Goal: Task Accomplishment & Management: Use online tool/utility

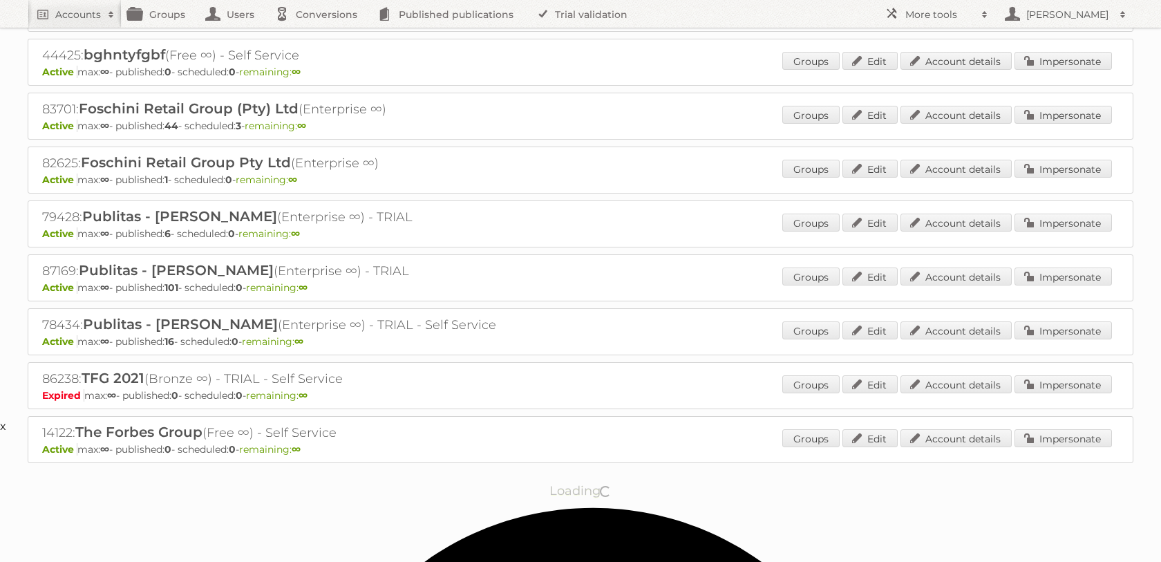
scroll to position [169, 0]
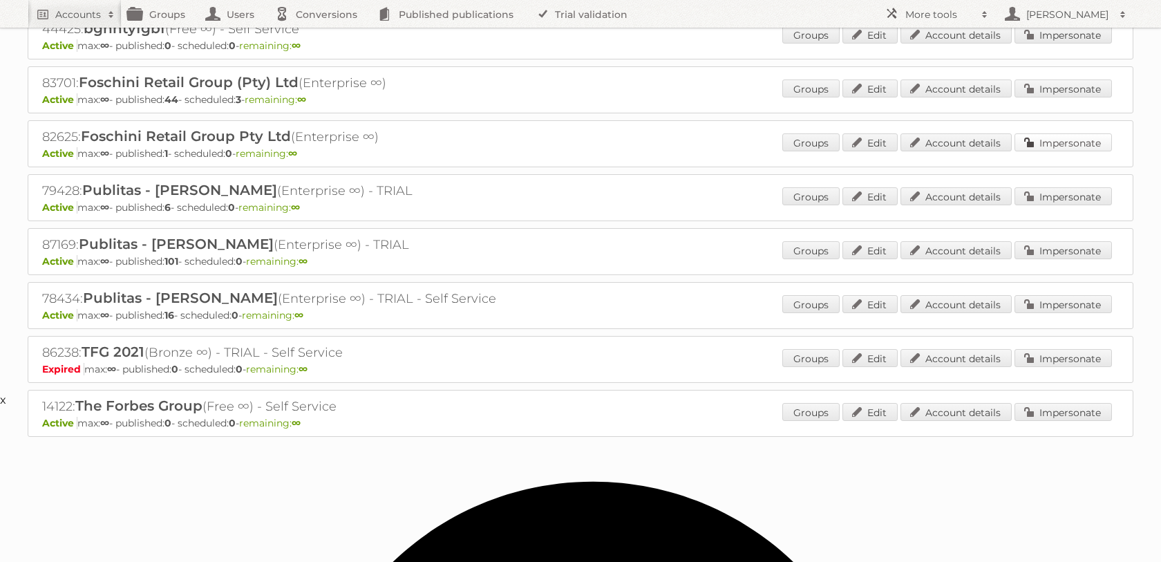
click at [1069, 151] on link "Impersonate" at bounding box center [1063, 142] width 97 height 18
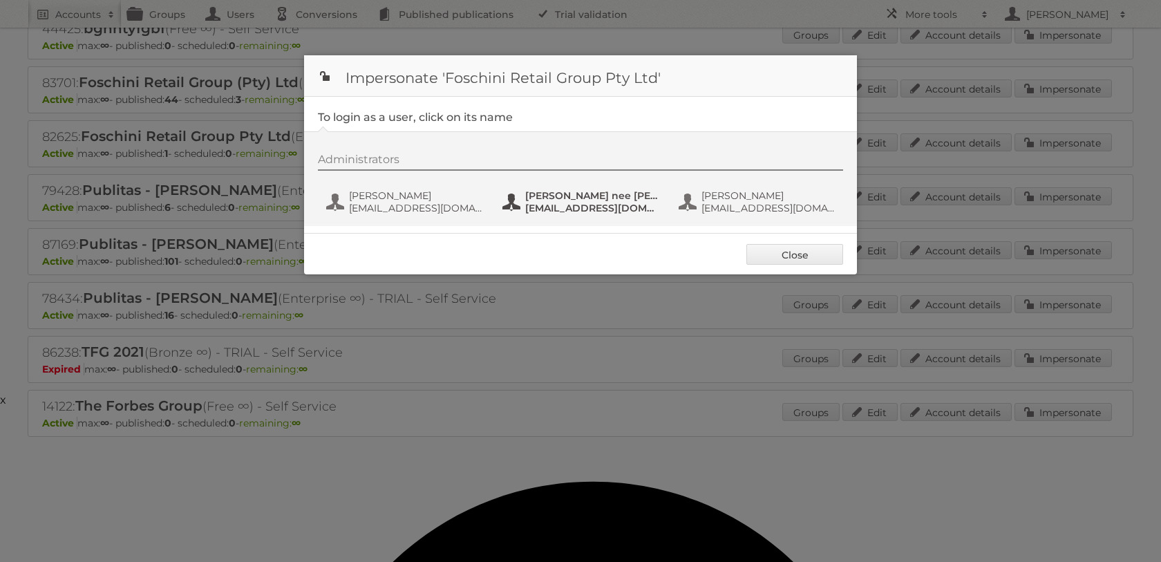
click at [543, 202] on span "Jane Louw nee Barnard" at bounding box center [592, 195] width 134 height 12
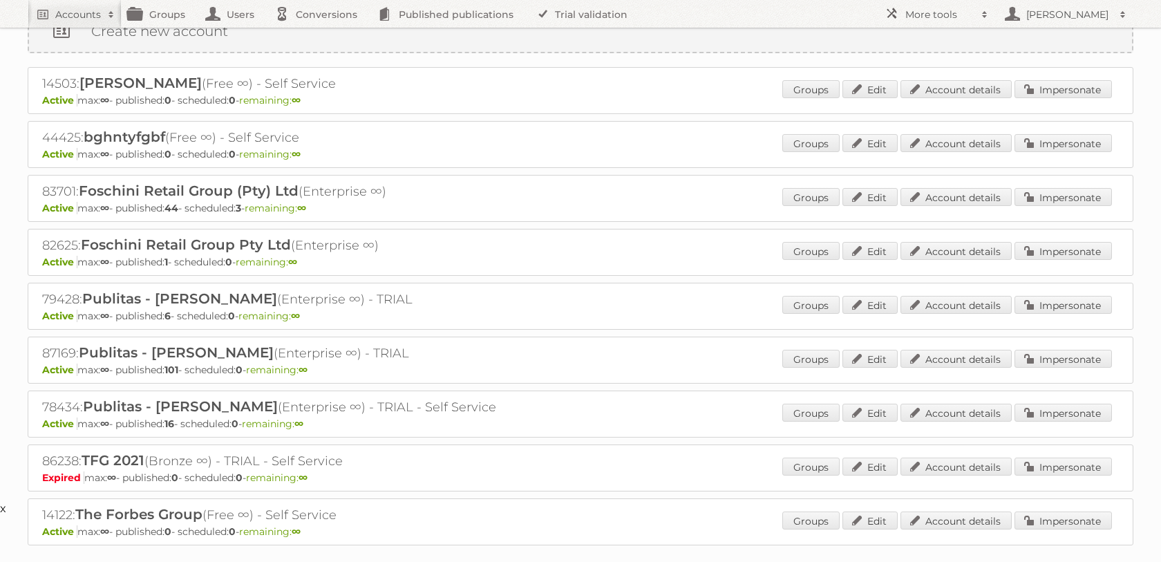
scroll to position [64, 0]
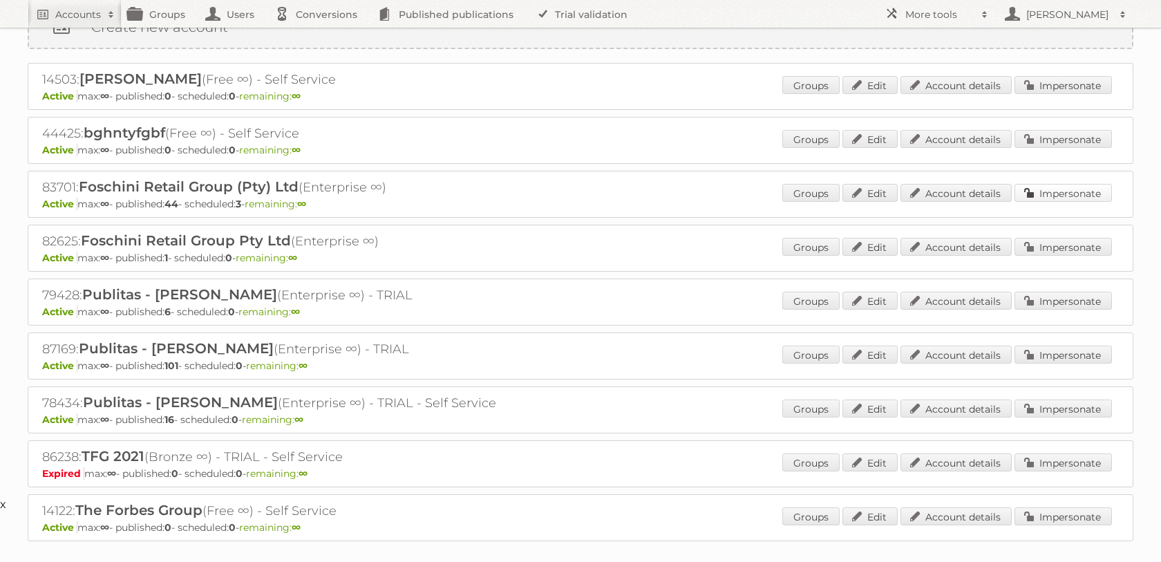
click at [1035, 198] on link "Impersonate" at bounding box center [1063, 193] width 97 height 18
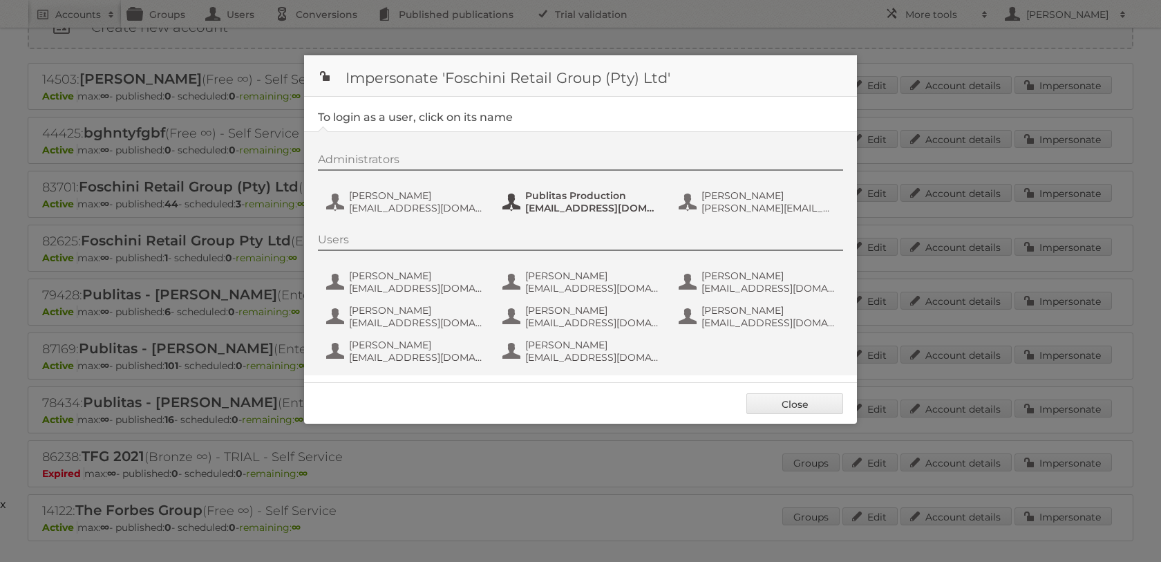
click at [554, 214] on span "fs+tfgmedia@publitas.com" at bounding box center [592, 208] width 134 height 12
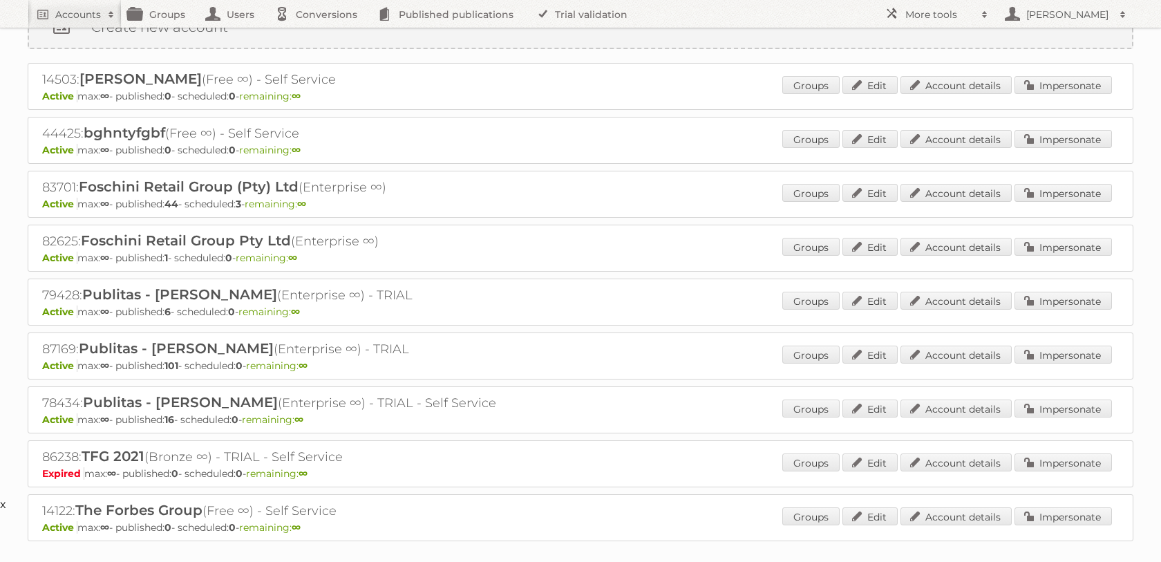
scroll to position [0, 0]
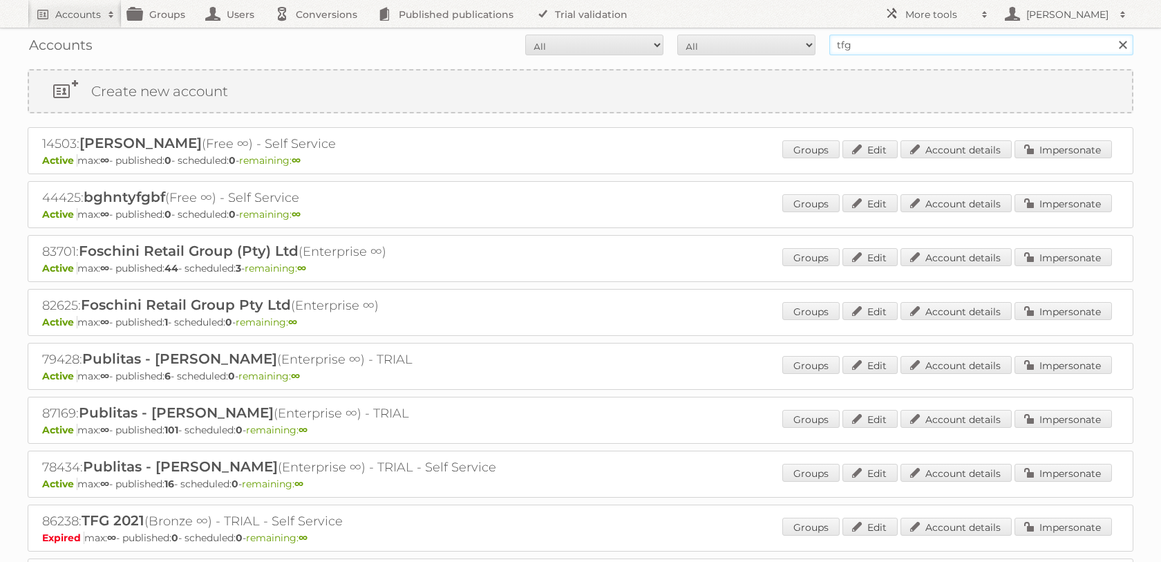
click at [872, 42] on input "tfg" at bounding box center [981, 45] width 304 height 21
click at [872, 41] on input "tfg" at bounding box center [981, 45] width 304 height 21
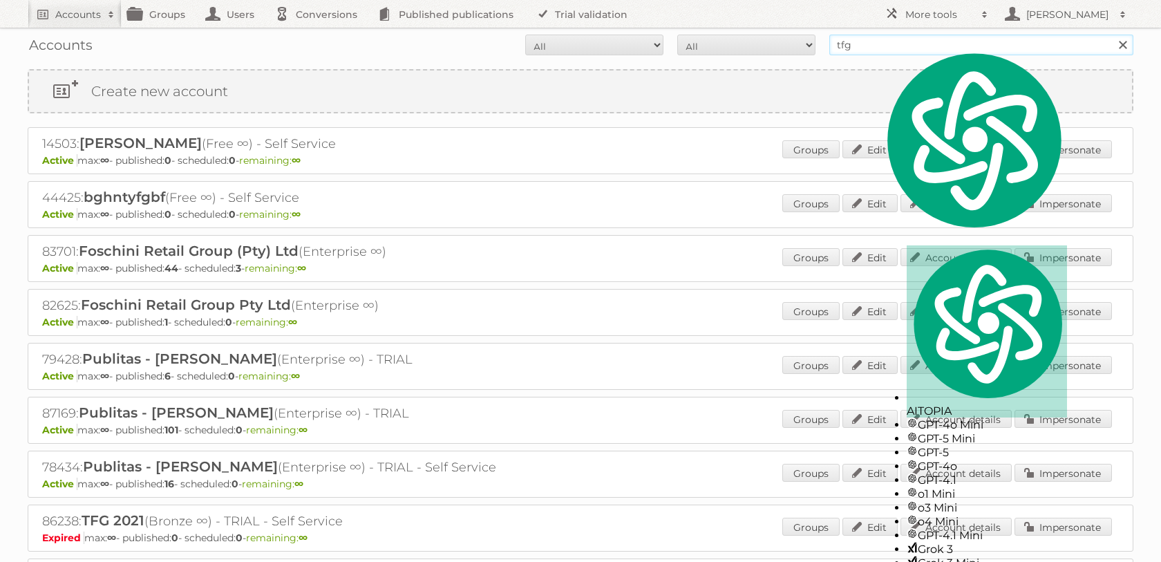
click at [872, 41] on input "tfg" at bounding box center [981, 45] width 304 height 21
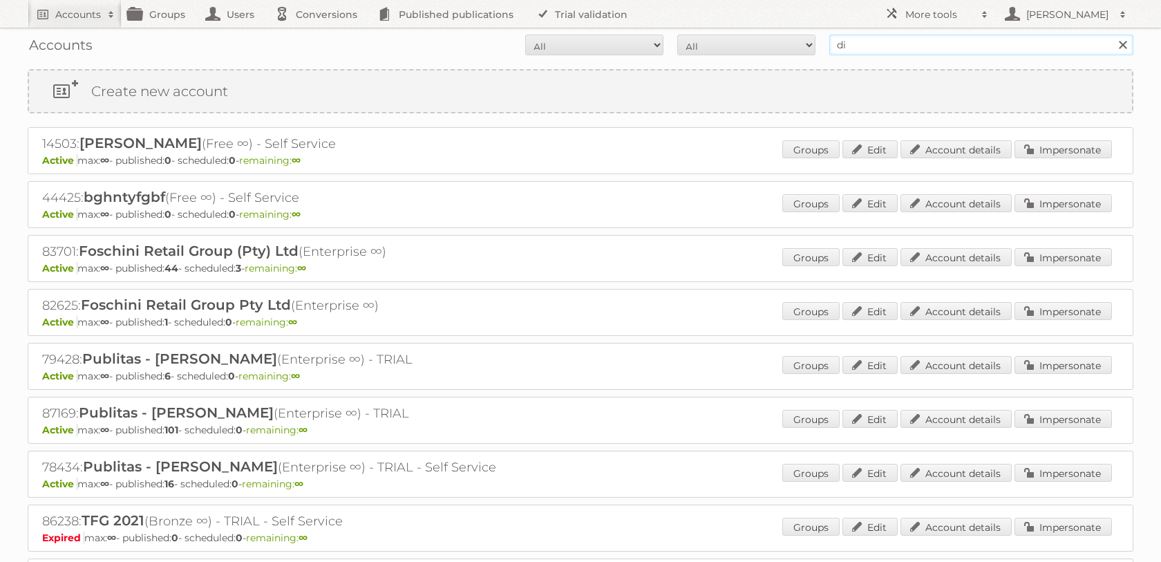
type input "d"
type input "the [PERSON_NAME]"
click at [1112, 35] on input "Search" at bounding box center [1122, 45] width 21 height 21
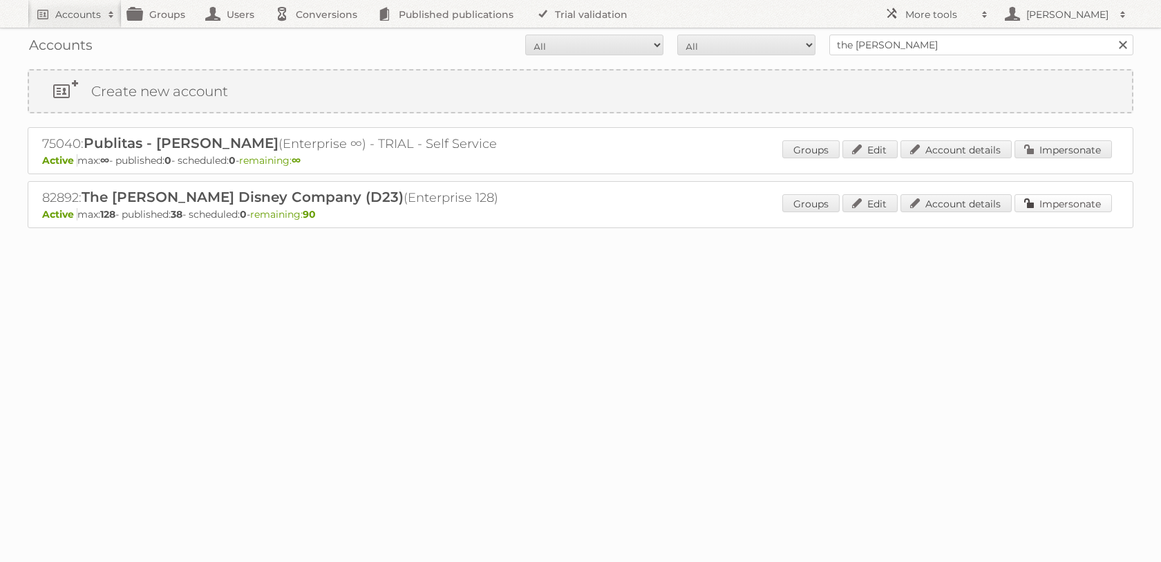
click at [1048, 210] on link "Impersonate" at bounding box center [1063, 203] width 97 height 18
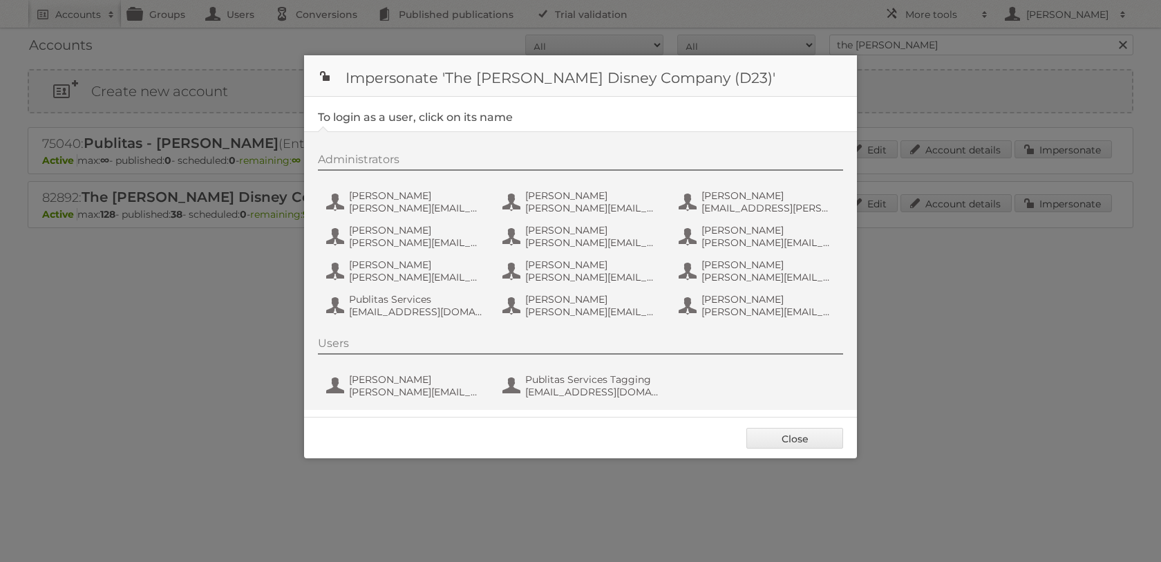
click at [497, 216] on div "Administrators [PERSON_NAME] [PERSON_NAME][EMAIL_ADDRESS][PERSON_NAME][DOMAIN_N…" at bounding box center [587, 238] width 539 height 170
click at [521, 209] on button "[PERSON_NAME] [PERSON_NAME][EMAIL_ADDRESS][DOMAIN_NAME]" at bounding box center [582, 202] width 162 height 28
